Goal: Complete application form

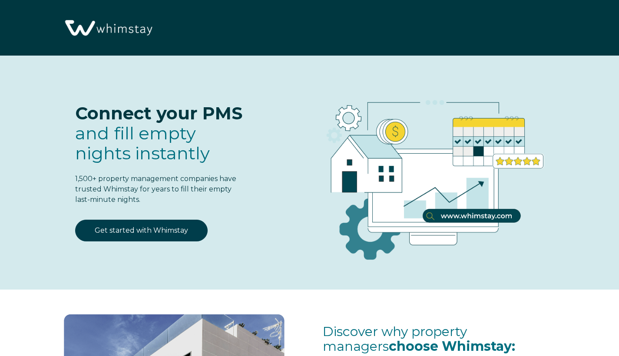
select select "CA"
select select "Standard"
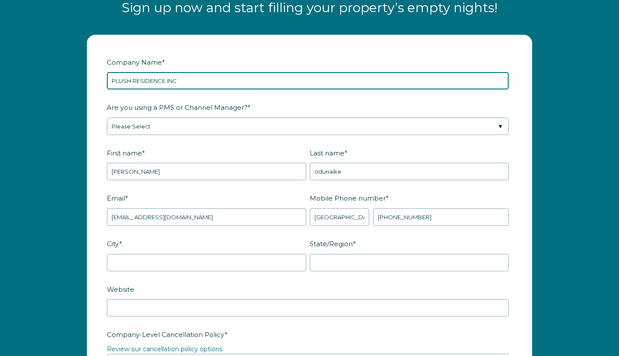
type input "PLUSH RESIDENCE INC"
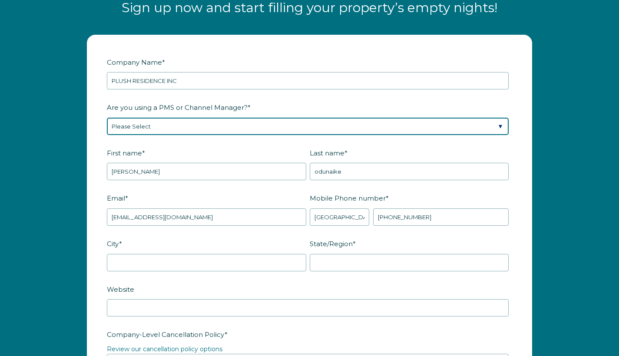
select select "Hostaway"
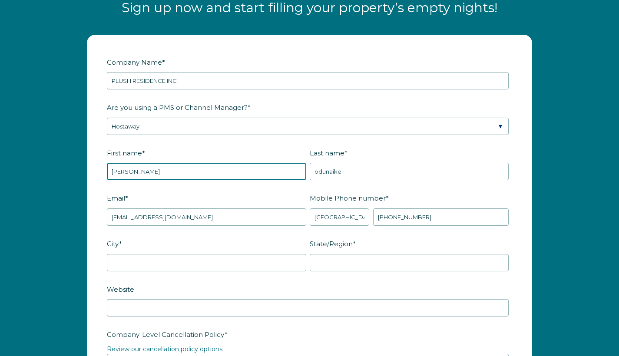
drag, startPoint x: 203, startPoint y: 173, endPoint x: 107, endPoint y: 170, distance: 95.6
click at [132, 171] on input "[PERSON_NAME]" at bounding box center [206, 171] width 199 height 17
type input "l"
type input "Plush"
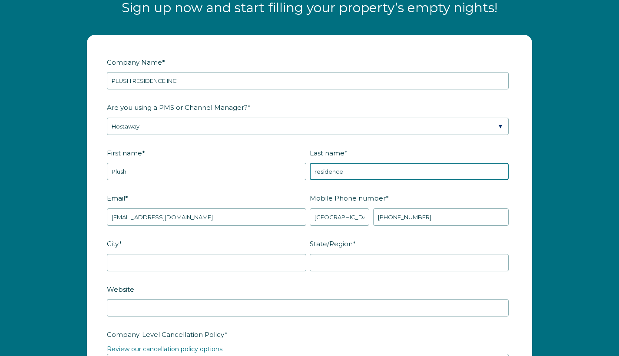
type input "residence"
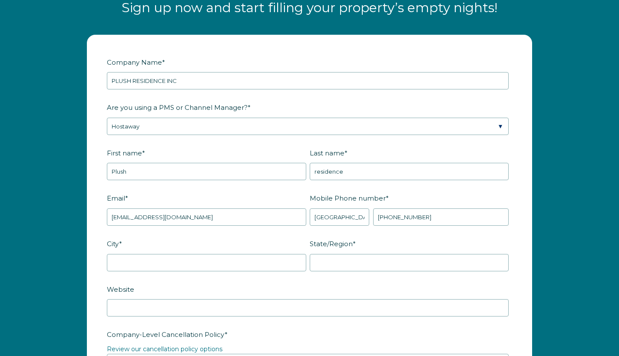
click at [189, 192] on label "Email *" at bounding box center [208, 198] width 203 height 15
click at [189, 208] on input "[EMAIL_ADDRESS][DOMAIN_NAME]" at bounding box center [206, 216] width 199 height 17
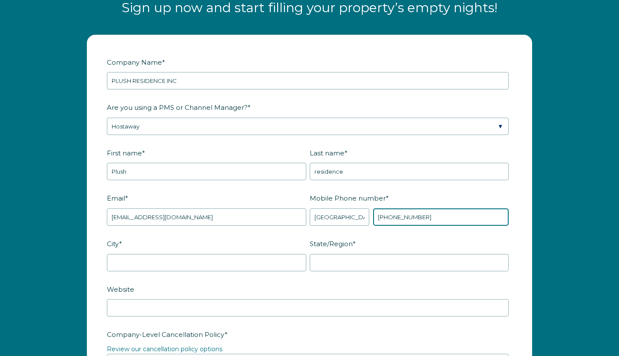
drag, startPoint x: 437, startPoint y: 213, endPoint x: 380, endPoint y: 209, distance: 57.0
click at [380, 209] on input "[PHONE_NUMBER]" at bounding box center [441, 216] width 136 height 17
type input "[PHONE_NUMBER]"
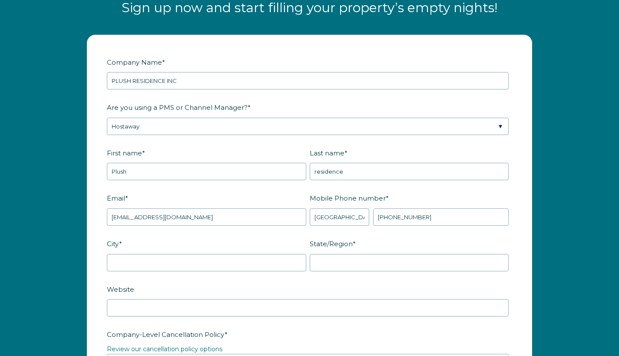
click at [276, 238] on label "City *" at bounding box center [208, 243] width 203 height 15
click at [276, 254] on input "City *" at bounding box center [206, 262] width 199 height 17
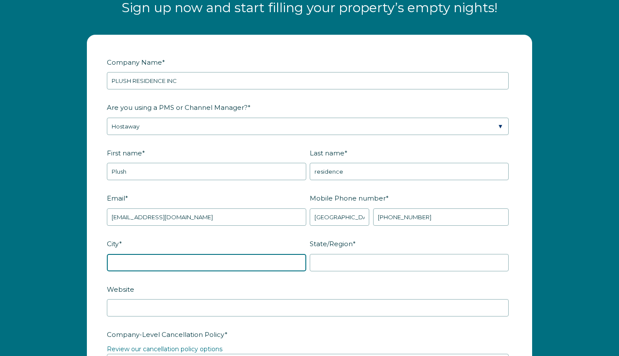
click at [268, 261] on input "City *" at bounding box center [206, 262] width 199 height 17
type input "[GEOGRAPHIC_DATA]"
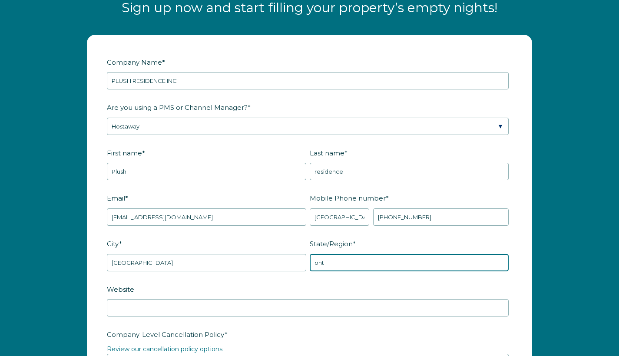
type input "ont"
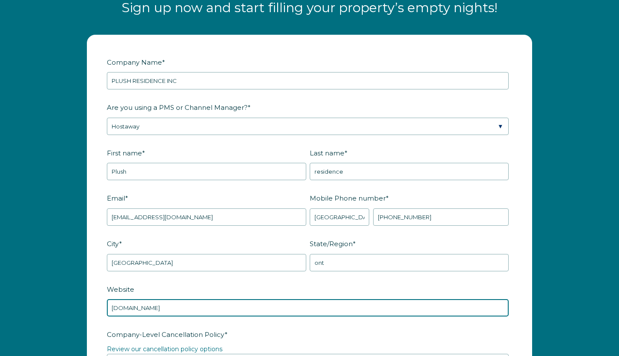
type input "[DOMAIN_NAME]"
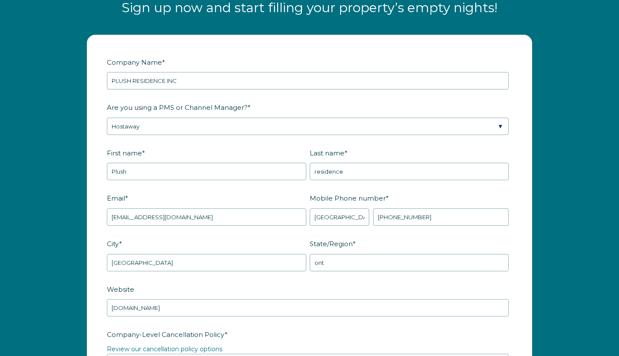
click at [238, 282] on label "Website" at bounding box center [309, 289] width 405 height 15
click at [238, 299] on input "[DOMAIN_NAME]" at bounding box center [308, 307] width 402 height 17
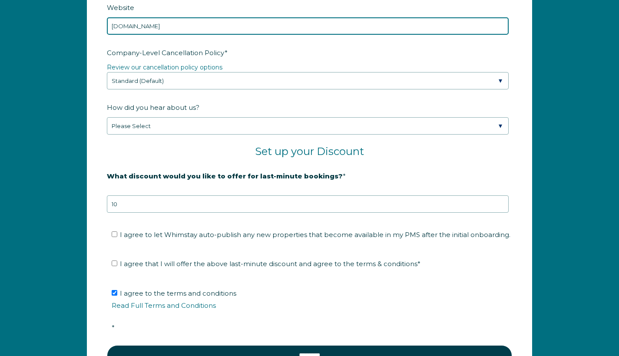
scroll to position [1320, 0]
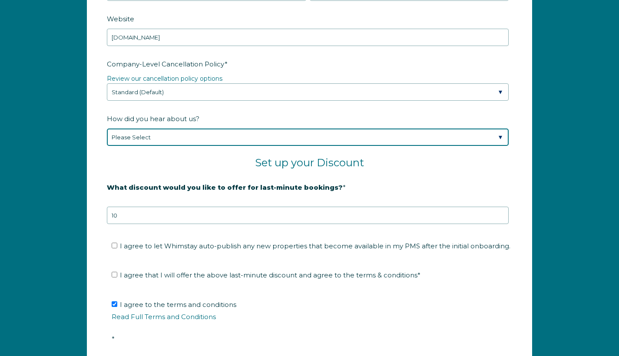
select select "Google Search"
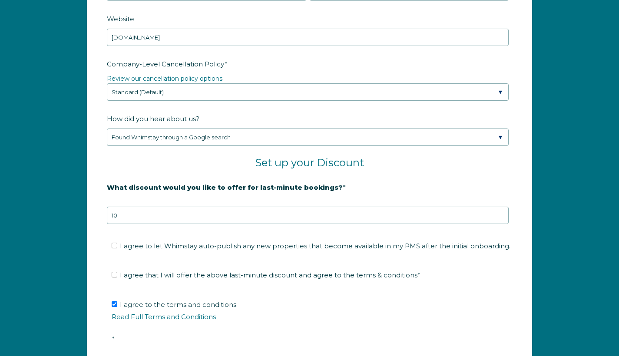
click at [117, 247] on input "I agree to let Whimstay auto-publish any new properties that become available i…" at bounding box center [115, 246] width 6 height 6
checkbox input "true"
click at [116, 277] on input "I agree that I will offer the above last-minute discount and agree to the terms…" at bounding box center [115, 275] width 6 height 6
checkbox input "true"
click at [310, 329] on li "I agree to the terms and conditions Read Full Terms and Conditions *" at bounding box center [313, 322] width 402 height 48
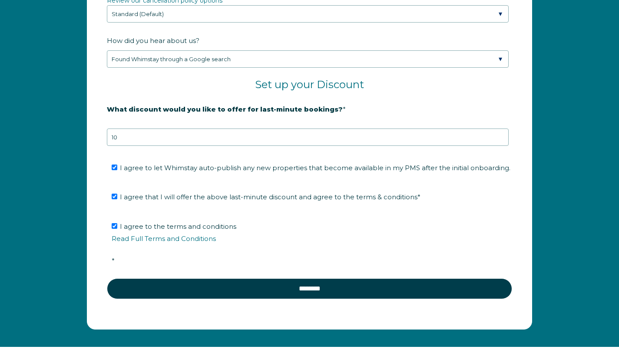
scroll to position [1424, 0]
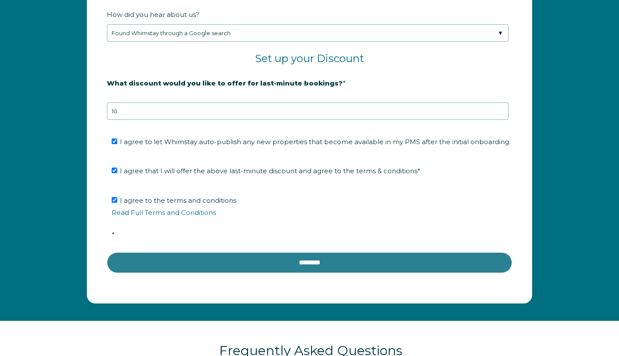
click at [336, 257] on input "********" at bounding box center [309, 262] width 405 height 21
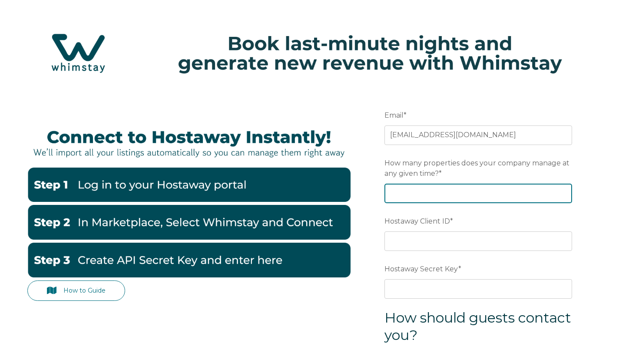
click at [440, 192] on input "How many properties does your company manage at any given time? *" at bounding box center [478, 193] width 188 height 19
type input "10"
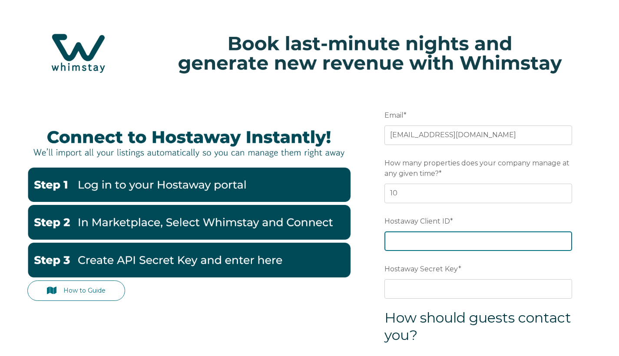
click at [430, 239] on input "Hostaway Client ID *" at bounding box center [478, 241] width 188 height 19
click at [406, 244] on input "Hostaway Client ID *" at bounding box center [478, 241] width 188 height 19
paste input "38617"
type input "38617"
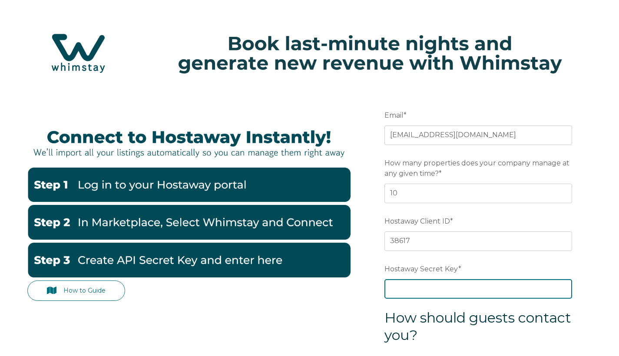
click at [416, 286] on input "Hostaway Secret Key *" at bounding box center [478, 288] width 188 height 19
paste input "edd5dfd2d7758fd84febeafe68d58416c88297710aea6539606707b2831bd29a"
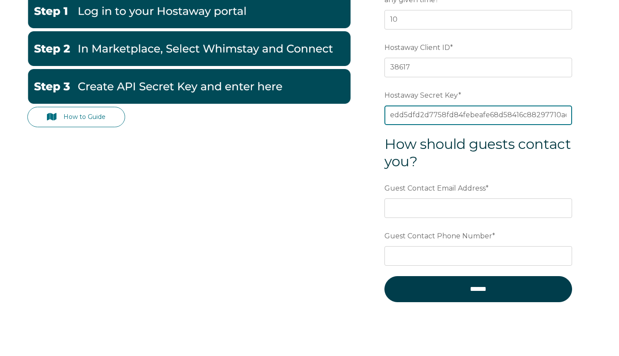
scroll to position [180, 0]
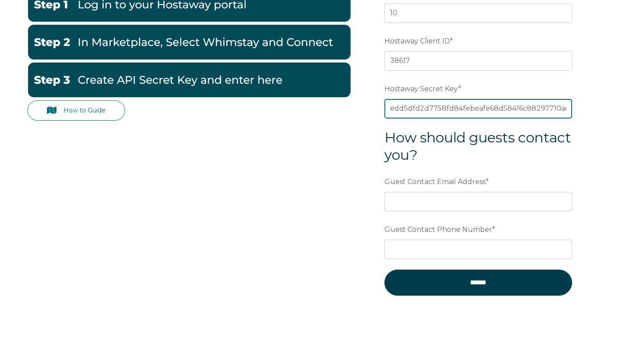
type input "edd5dfd2d7758fd84febeafe68d58416c88297710aea6539606707b2831bd29a"
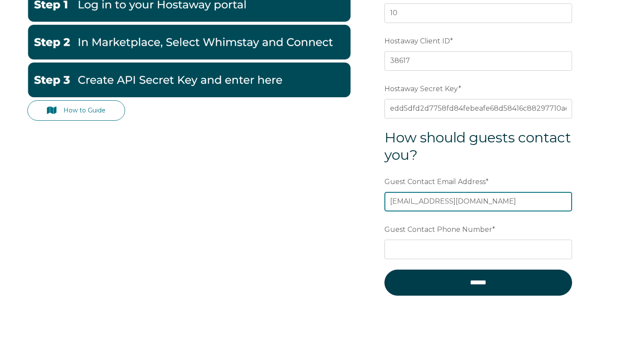
type input "[EMAIL_ADDRESS][DOMAIN_NAME]"
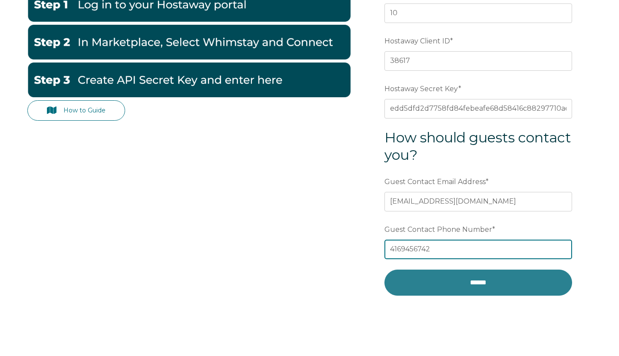
type input "4169456742"
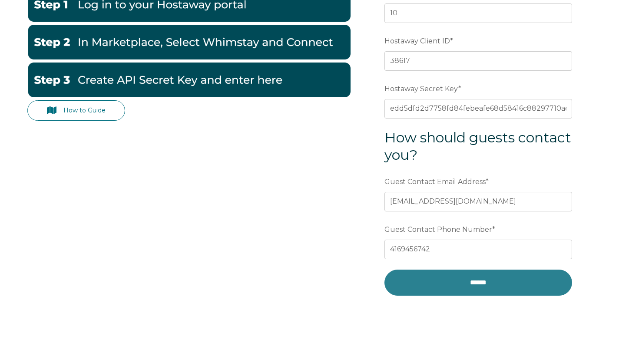
click at [496, 283] on input "******" at bounding box center [478, 283] width 188 height 26
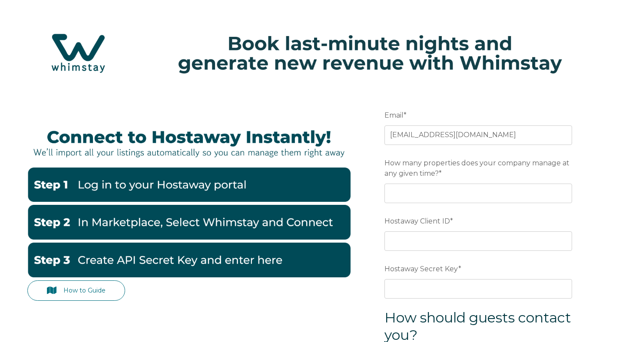
scroll to position [56, 0]
